Goal: Transaction & Acquisition: Download file/media

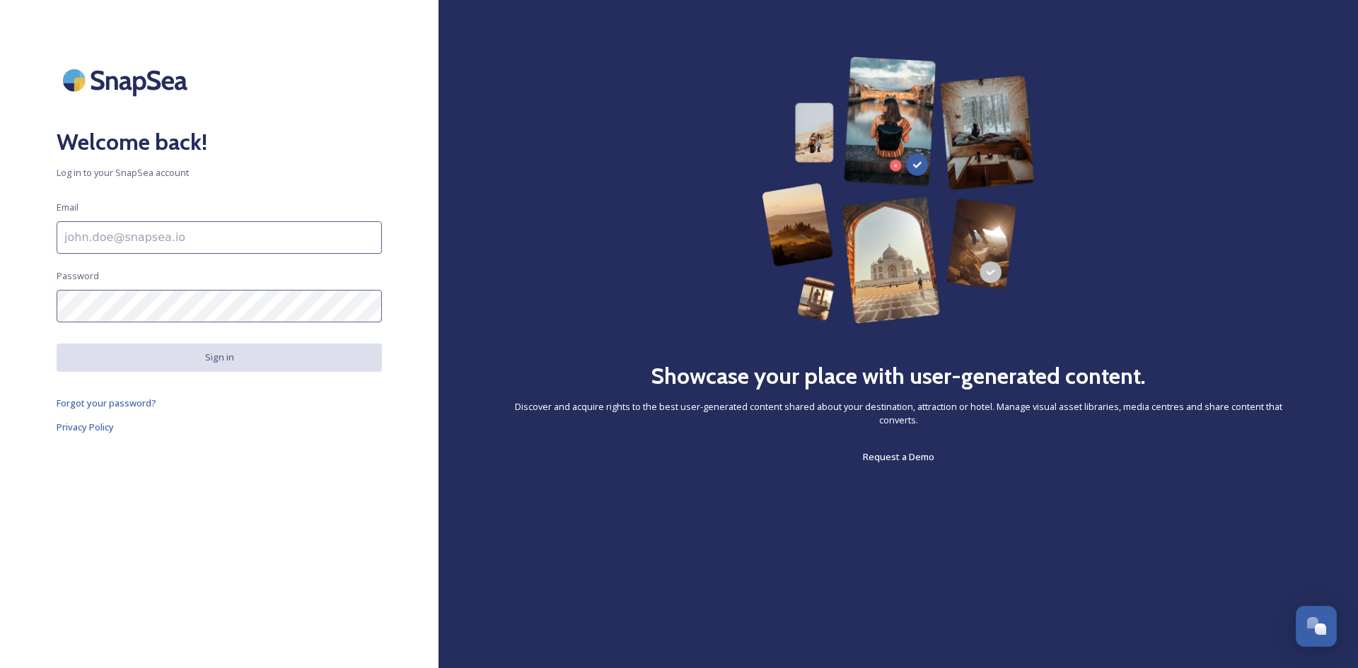
click at [212, 245] on input at bounding box center [219, 237] width 325 height 33
type input "[PERSON_NAME][EMAIL_ADDRESS][PERSON_NAME][DOMAIN_NAME]"
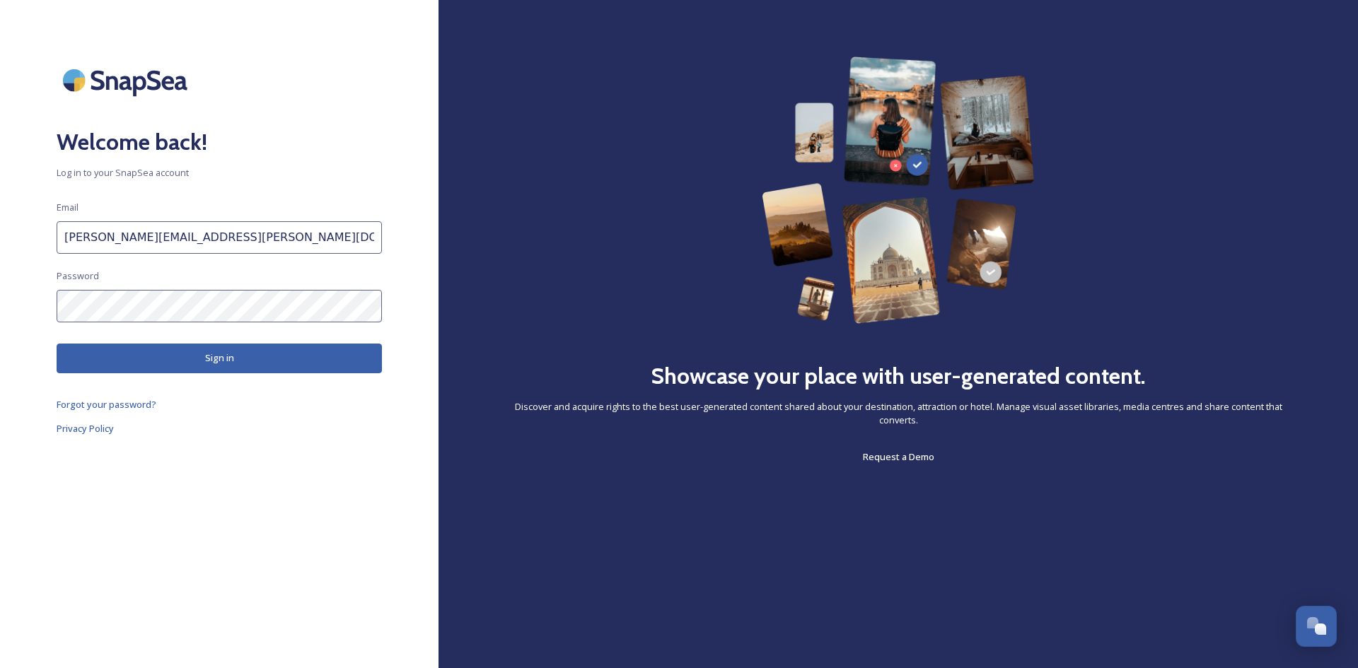
click at [215, 363] on button "Sign in" at bounding box center [219, 358] width 325 height 29
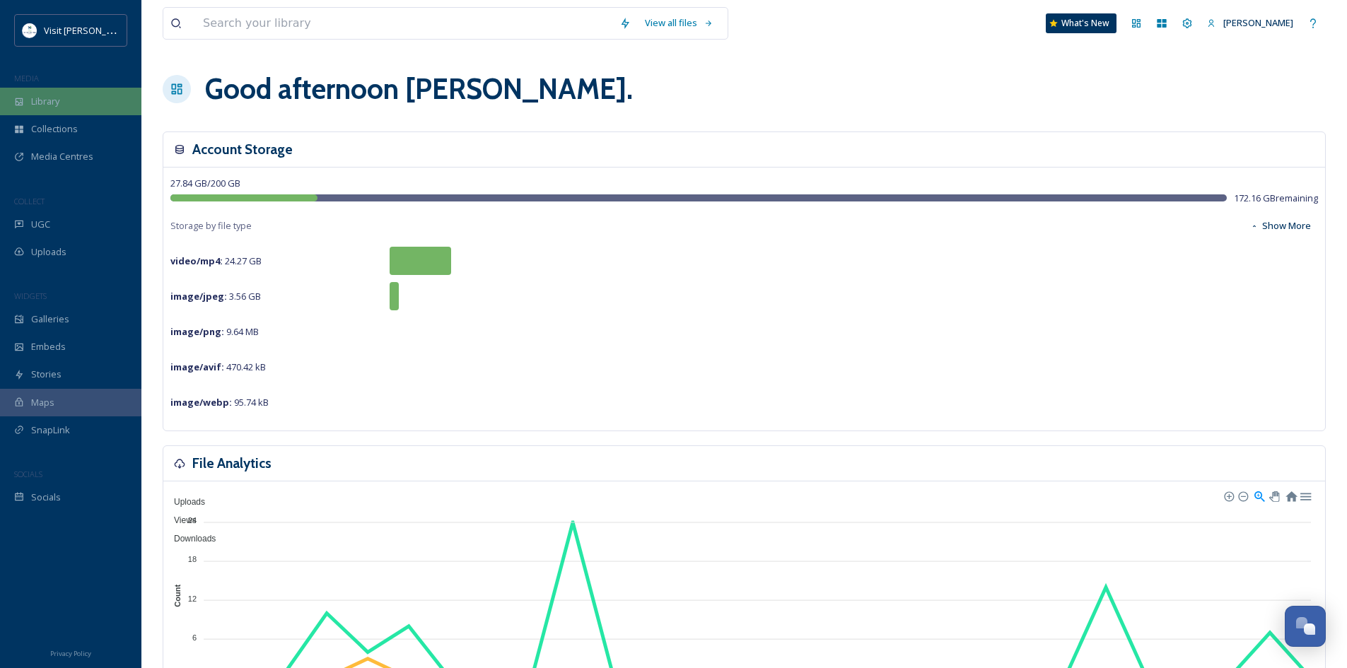
click at [54, 107] on span "Library" at bounding box center [45, 101] width 28 height 13
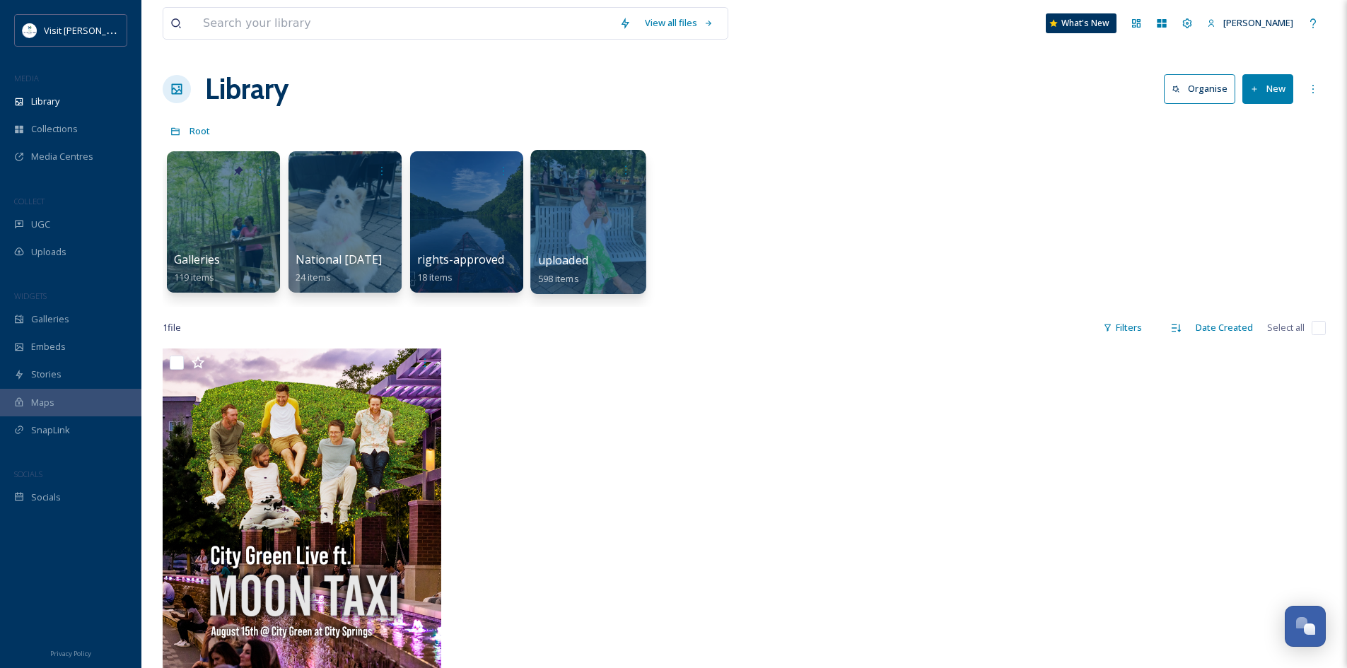
click at [573, 224] on div at bounding box center [587, 222] width 115 height 144
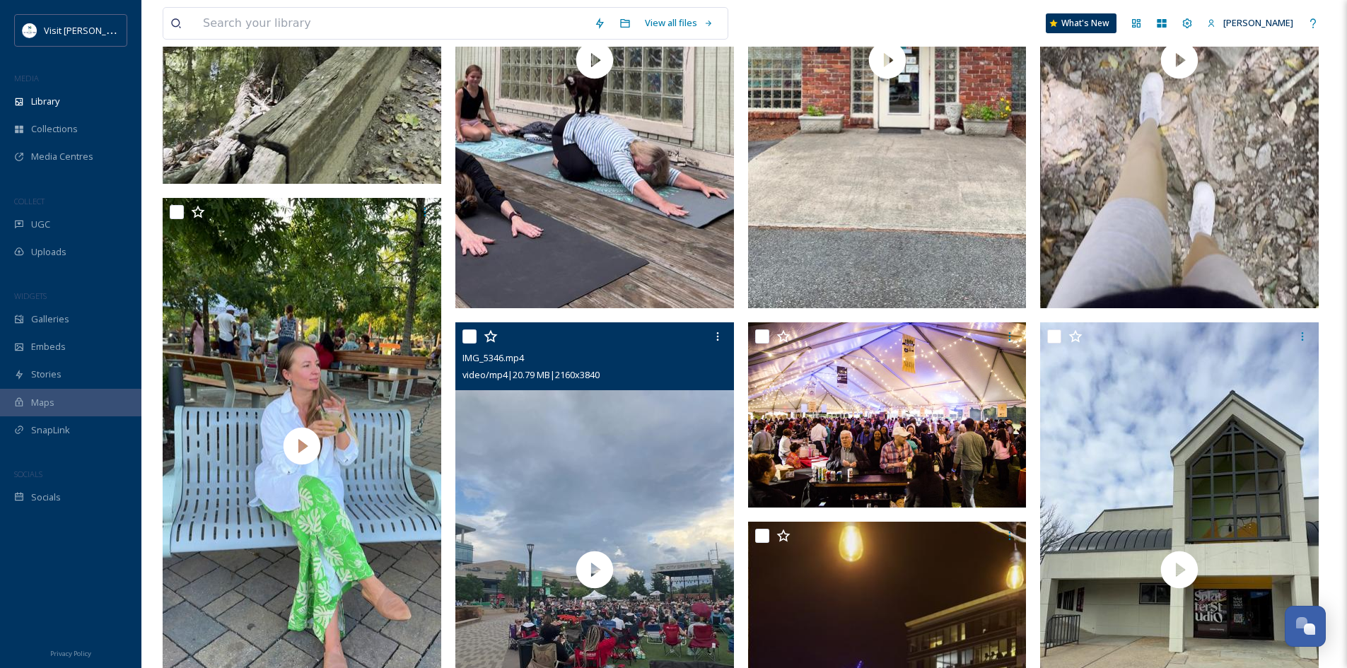
scroll to position [1393, 0]
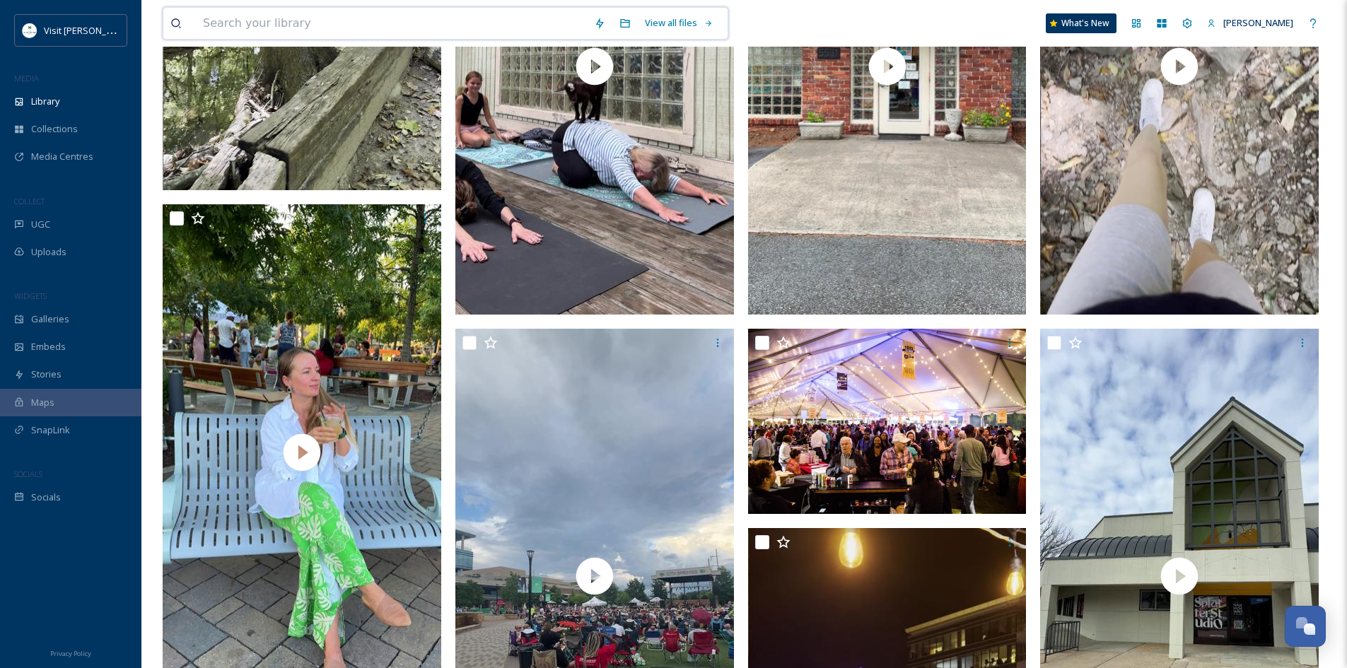
click at [365, 21] on input at bounding box center [391, 23] width 391 height 31
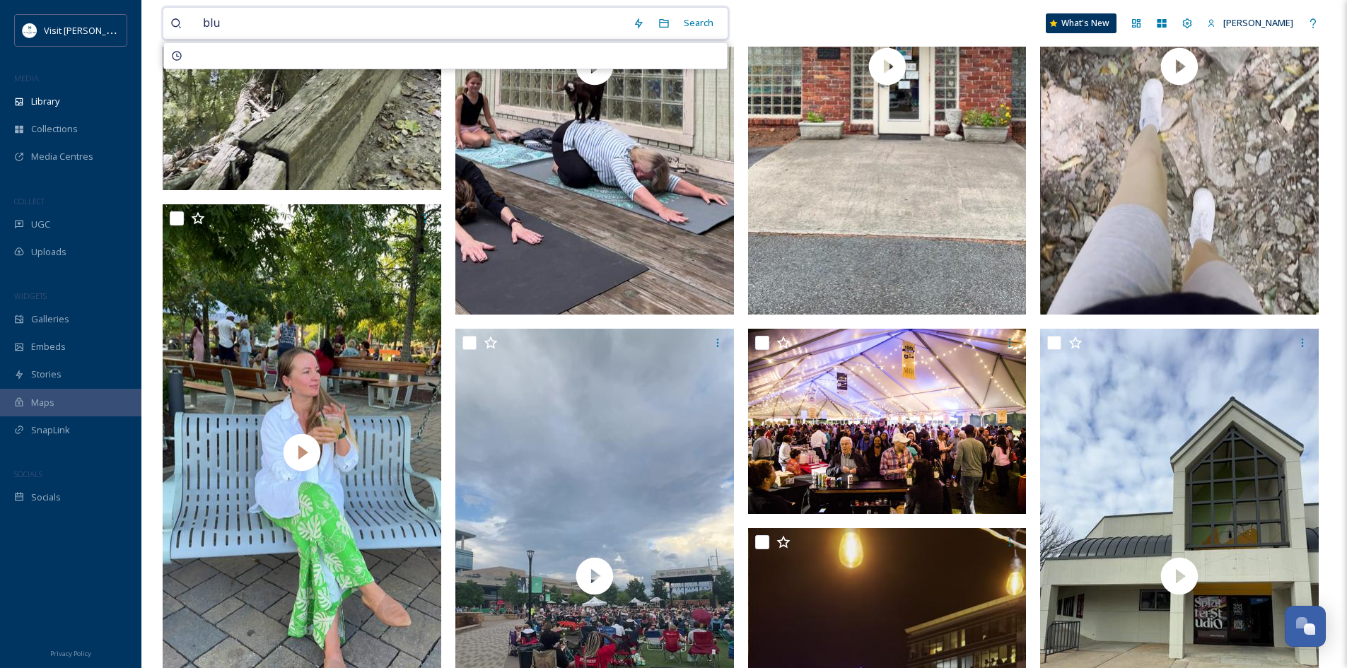
type input "blue"
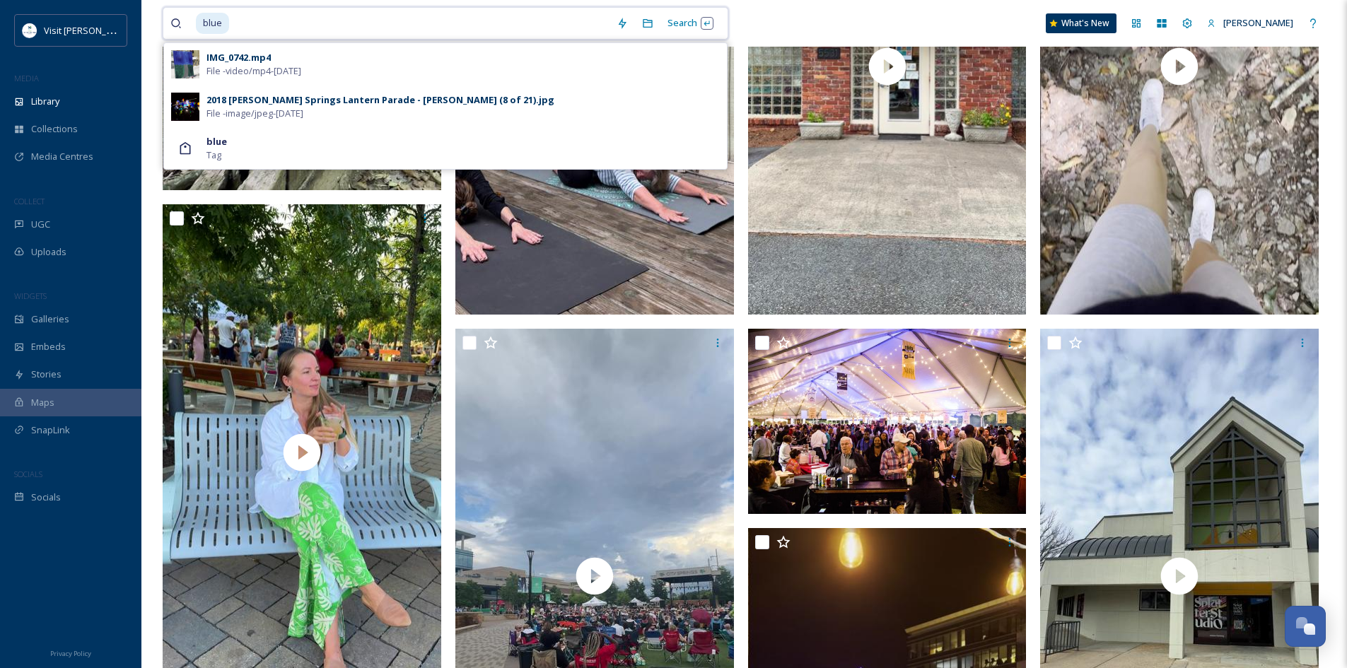
drag, startPoint x: 312, startPoint y: 24, endPoint x: 163, endPoint y: 23, distance: 149.2
click at [163, 23] on div "blue Search IMG_0742.mp4 File - video/mp4 - [DATE] 2018 [PERSON_NAME] Springs L…" at bounding box center [446, 23] width 566 height 33
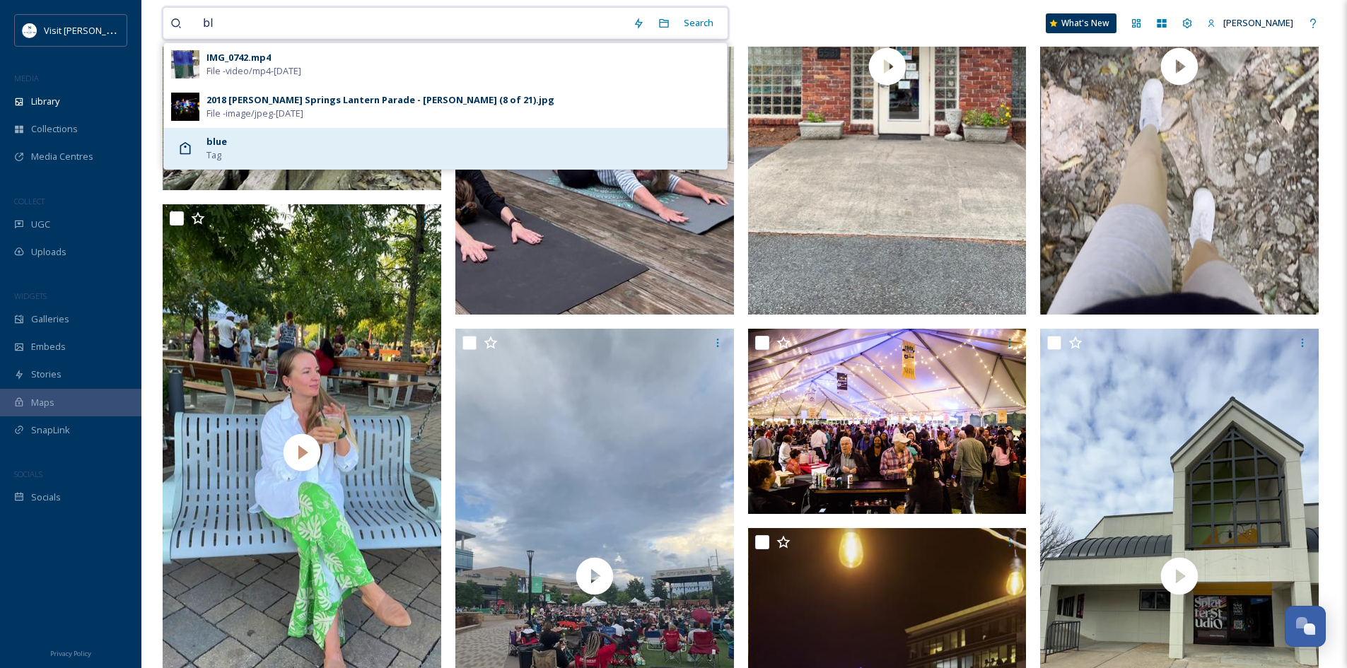
type input "b"
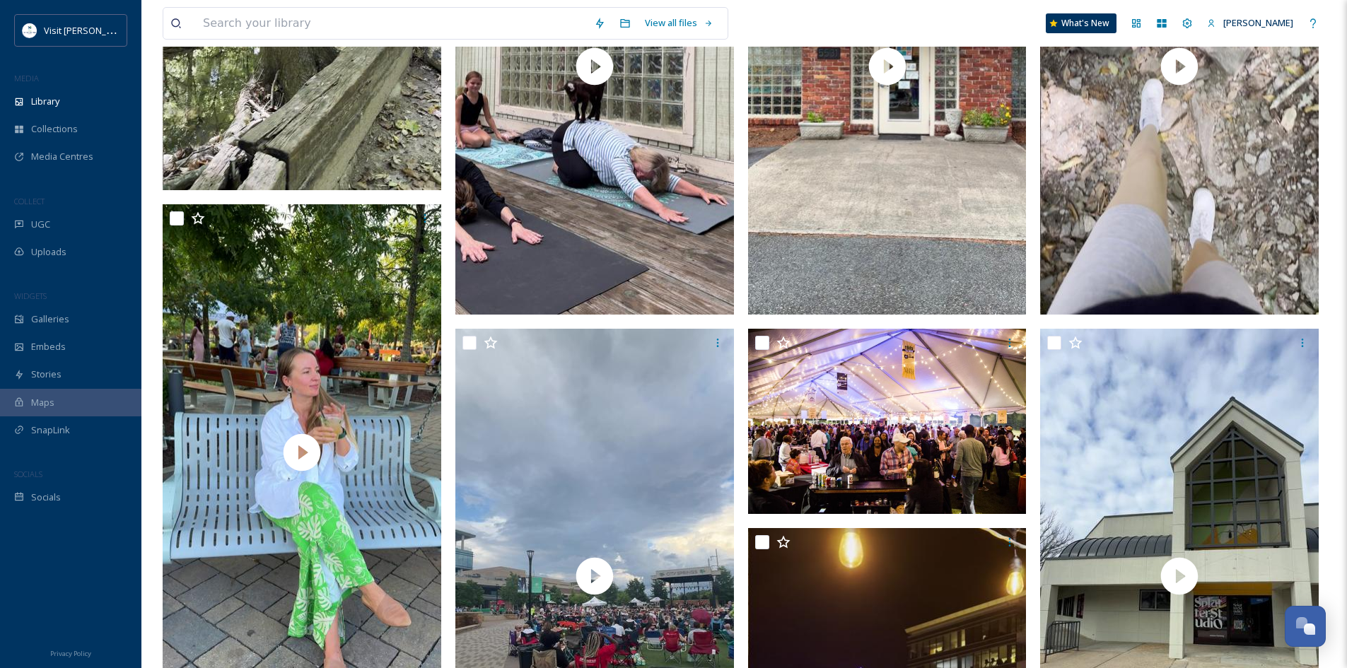
click at [821, 16] on div "View all files What's New [PERSON_NAME]" at bounding box center [744, 23] width 1163 height 47
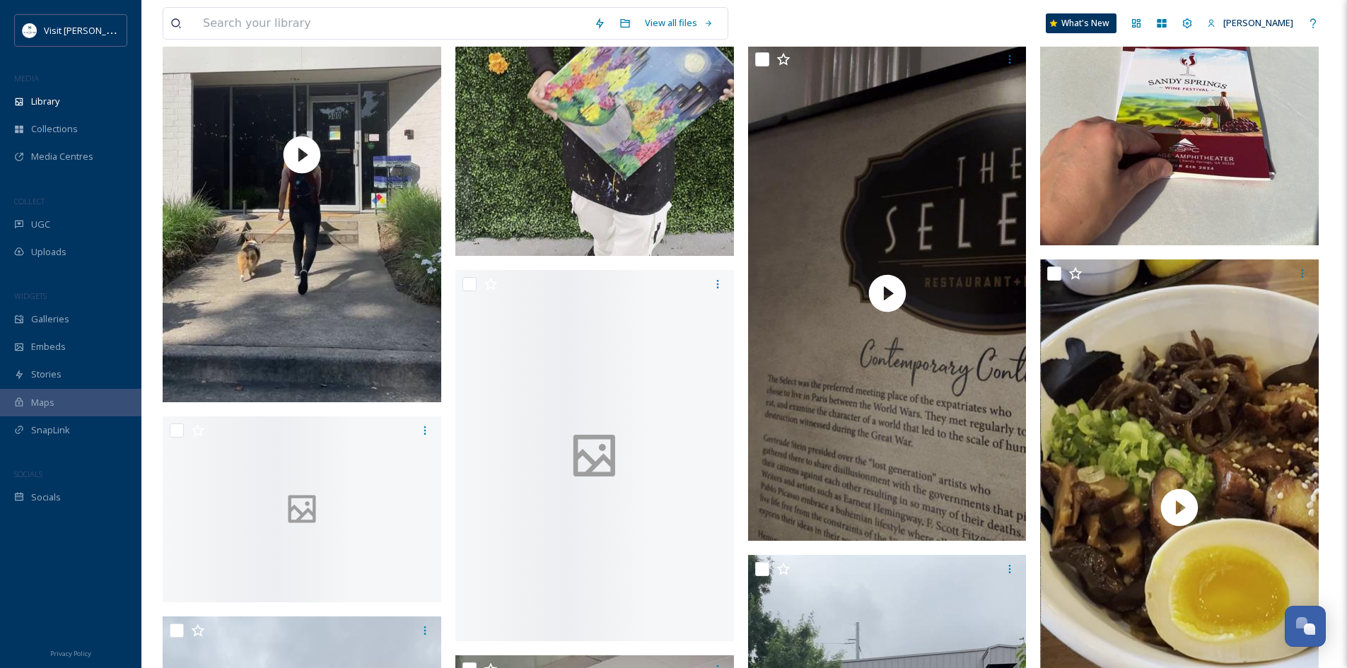
scroll to position [5433, 0]
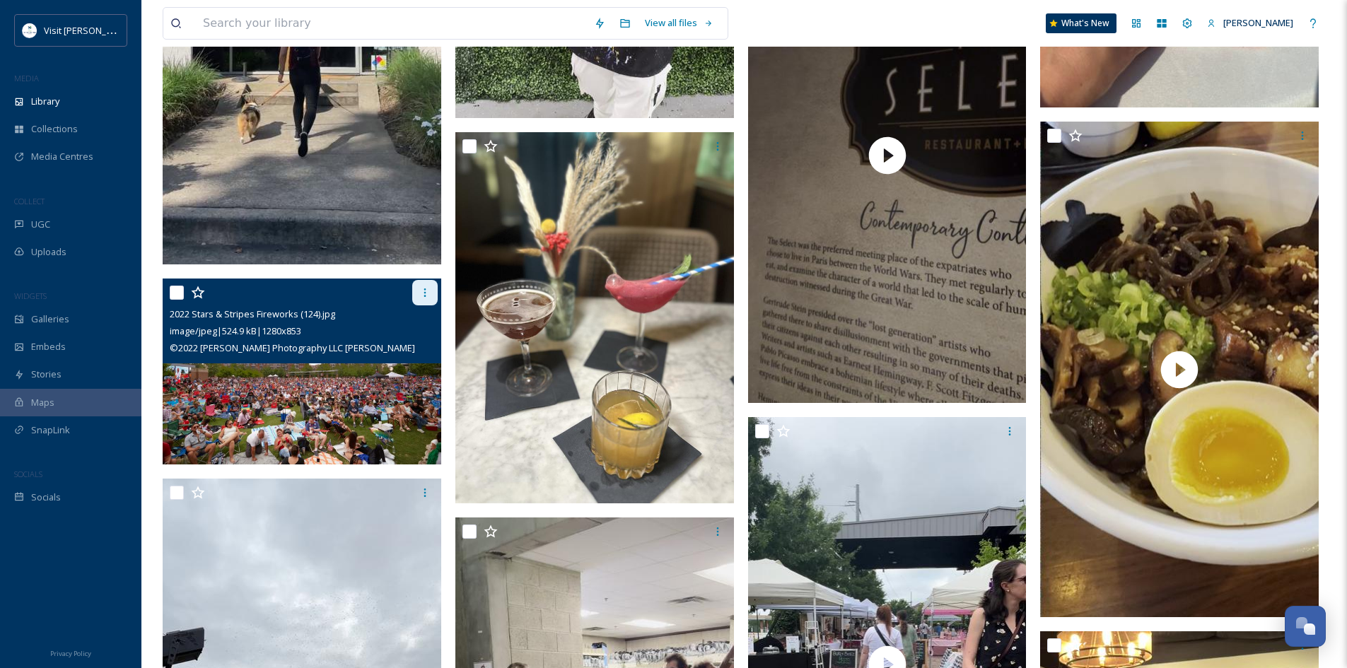
click at [422, 288] on icon at bounding box center [424, 292] width 11 height 11
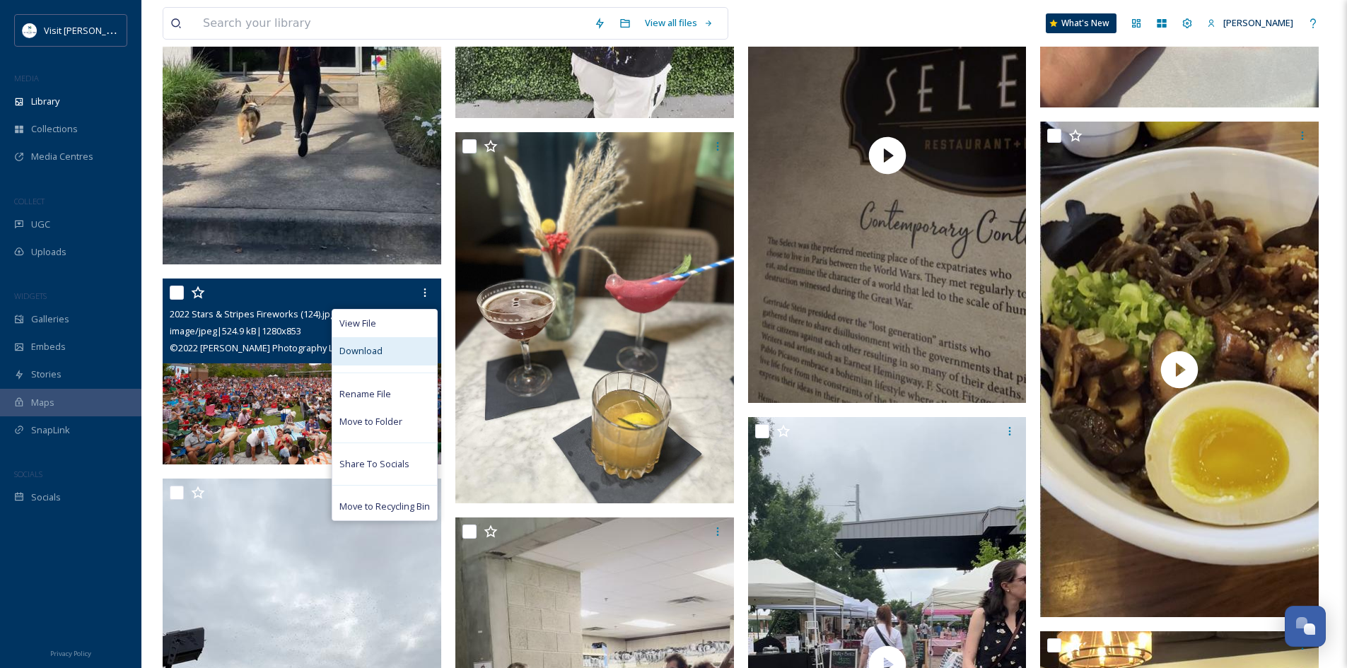
click at [400, 342] on div "Download" at bounding box center [384, 351] width 105 height 28
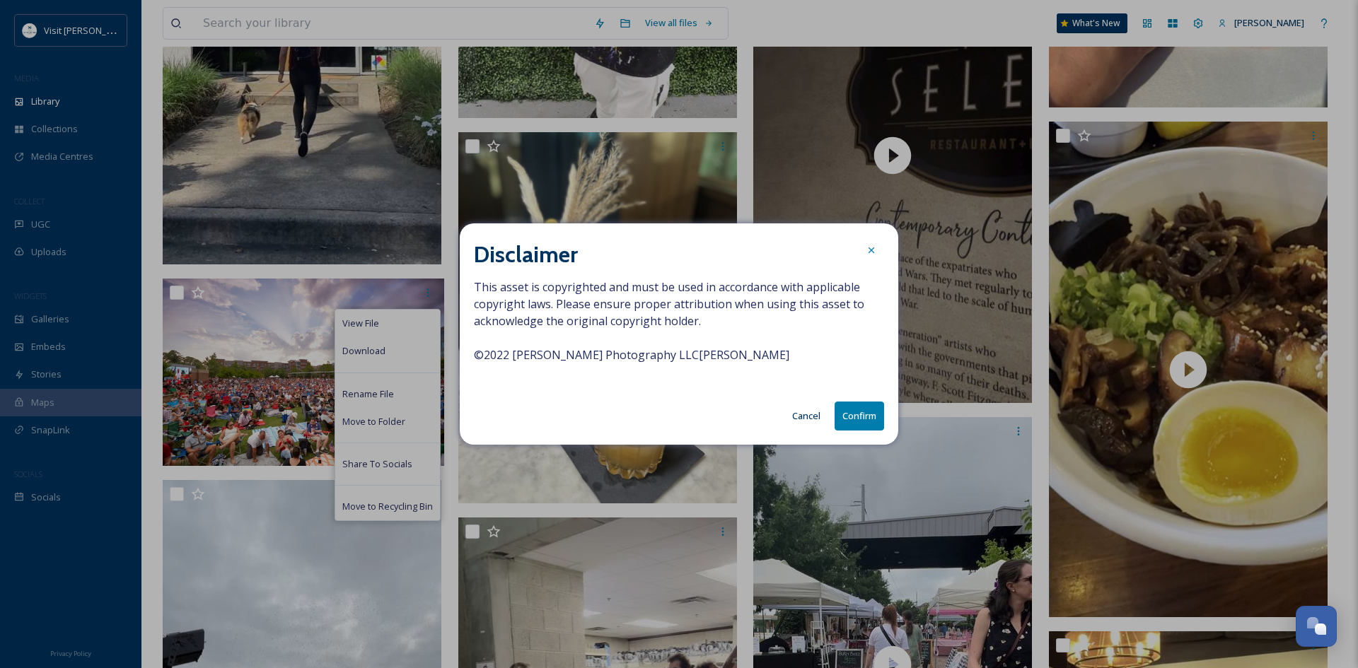
click at [871, 421] on button "Confirm" at bounding box center [859, 416] width 50 height 29
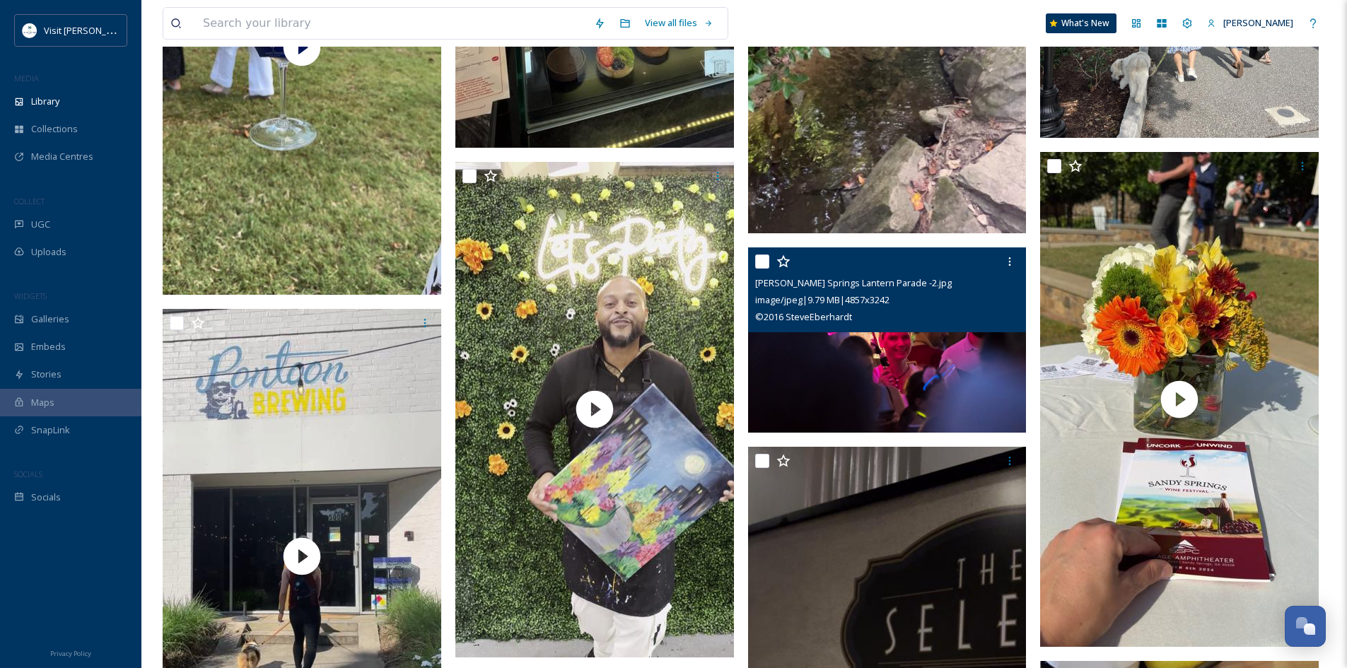
scroll to position [4867, 0]
